Goal: Task Accomplishment & Management: Use online tool/utility

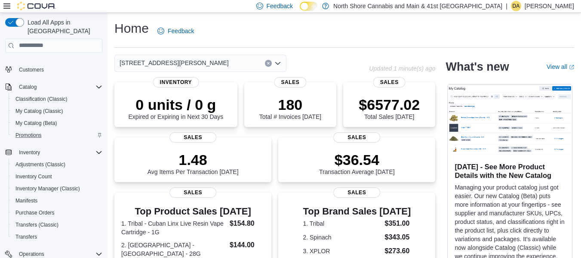
scroll to position [160, 0]
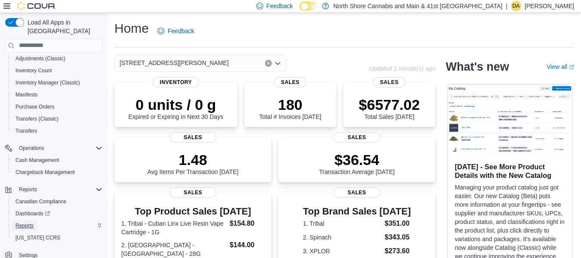
click at [22, 220] on span "Reports" at bounding box center [24, 225] width 18 height 10
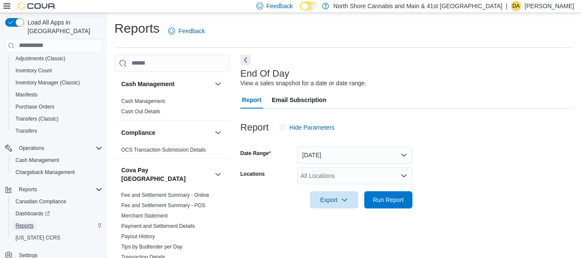
scroll to position [14, 0]
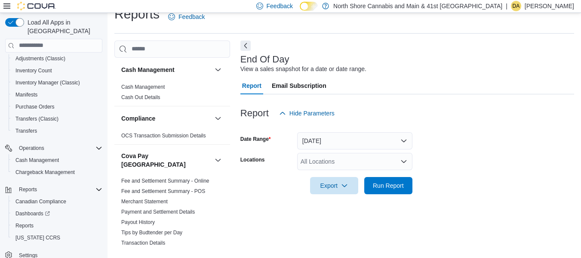
click at [321, 165] on div "All Locations" at bounding box center [354, 161] width 115 height 17
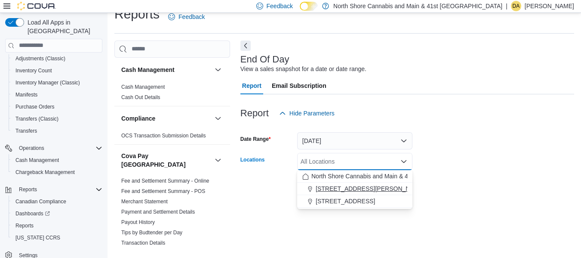
click at [331, 191] on span "[STREET_ADDRESS][PERSON_NAME]" at bounding box center [370, 188] width 109 height 9
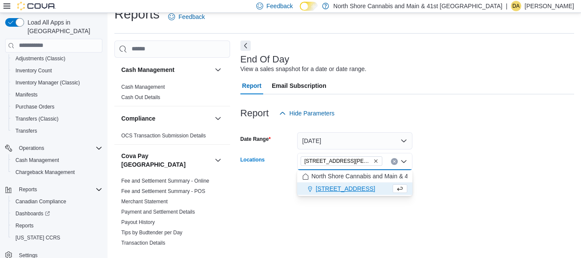
click at [462, 184] on form "Date Range [DATE] Locations [STREET_ADDRESS][PERSON_NAME] Selected. [STREET_ADD…" at bounding box center [408, 158] width 334 height 72
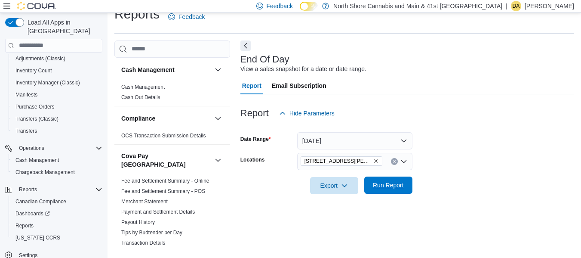
click at [388, 189] on span "Run Report" at bounding box center [388, 185] width 31 height 9
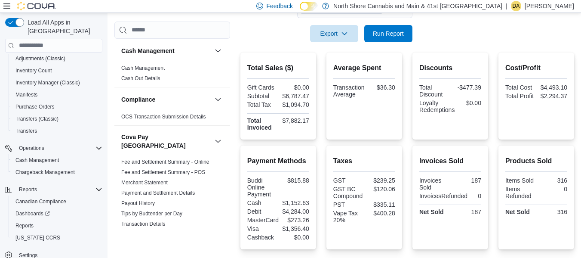
scroll to position [186, 0]
